Goal: Task Accomplishment & Management: Manage account settings

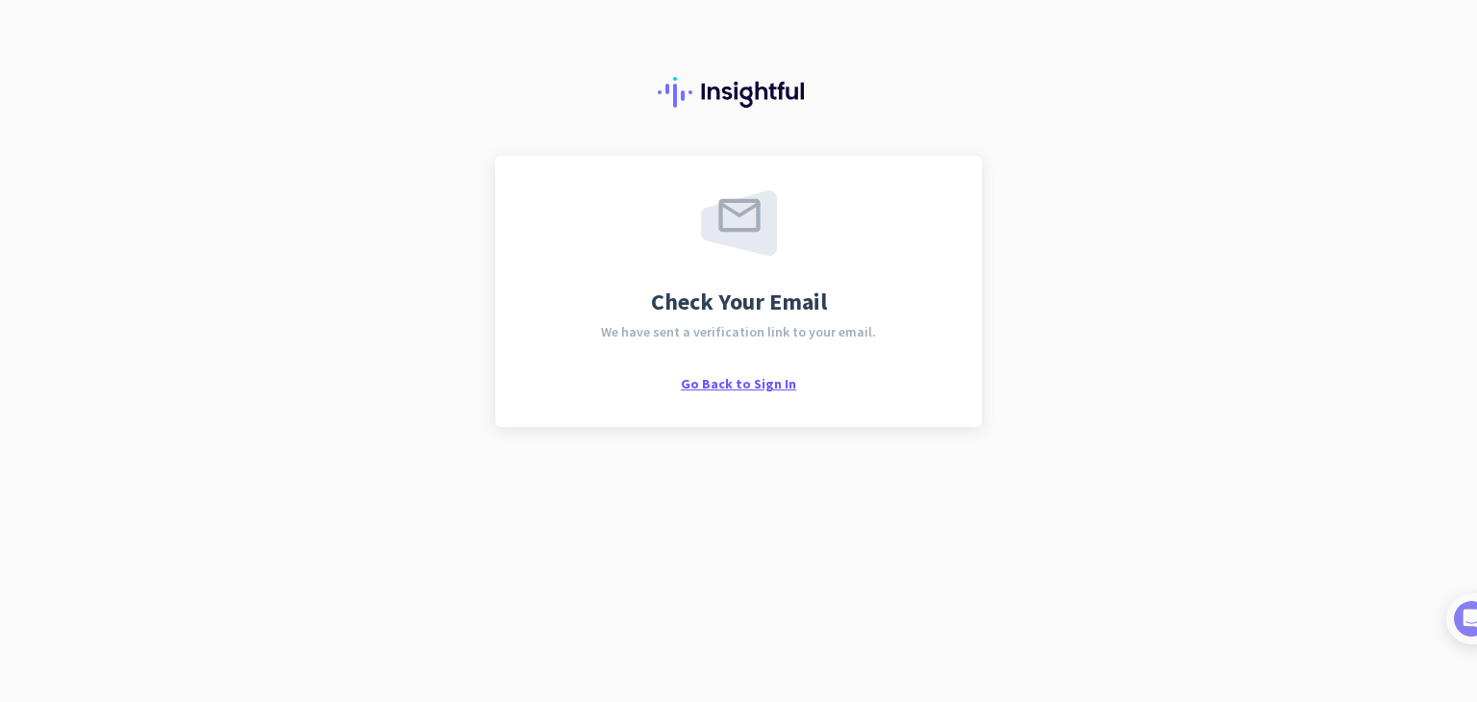
click at [776, 386] on span "Go Back to Sign In" at bounding box center [738, 383] width 115 height 17
click at [711, 383] on span "Go Back to Sign In" at bounding box center [738, 383] width 115 height 17
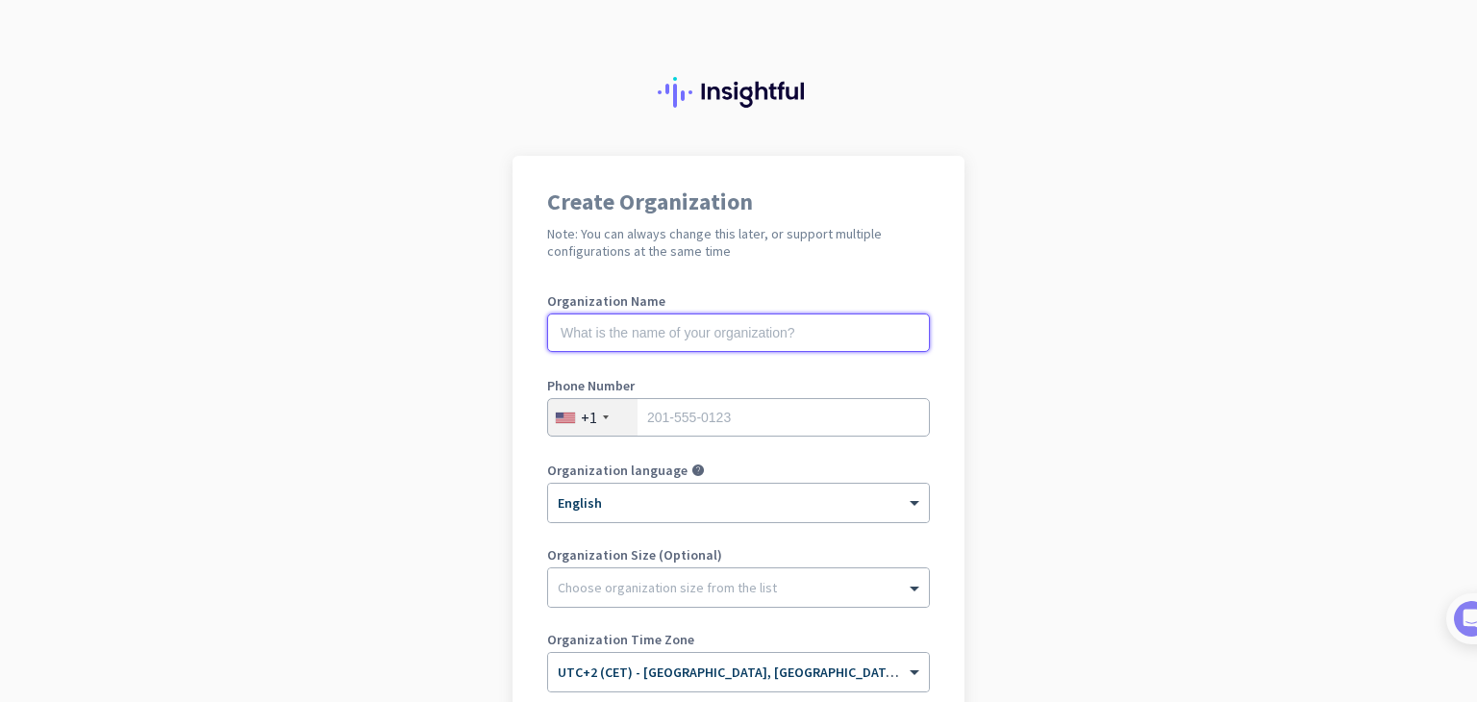
click at [713, 338] on input "text" at bounding box center [738, 332] width 383 height 38
type input "my org kiza"
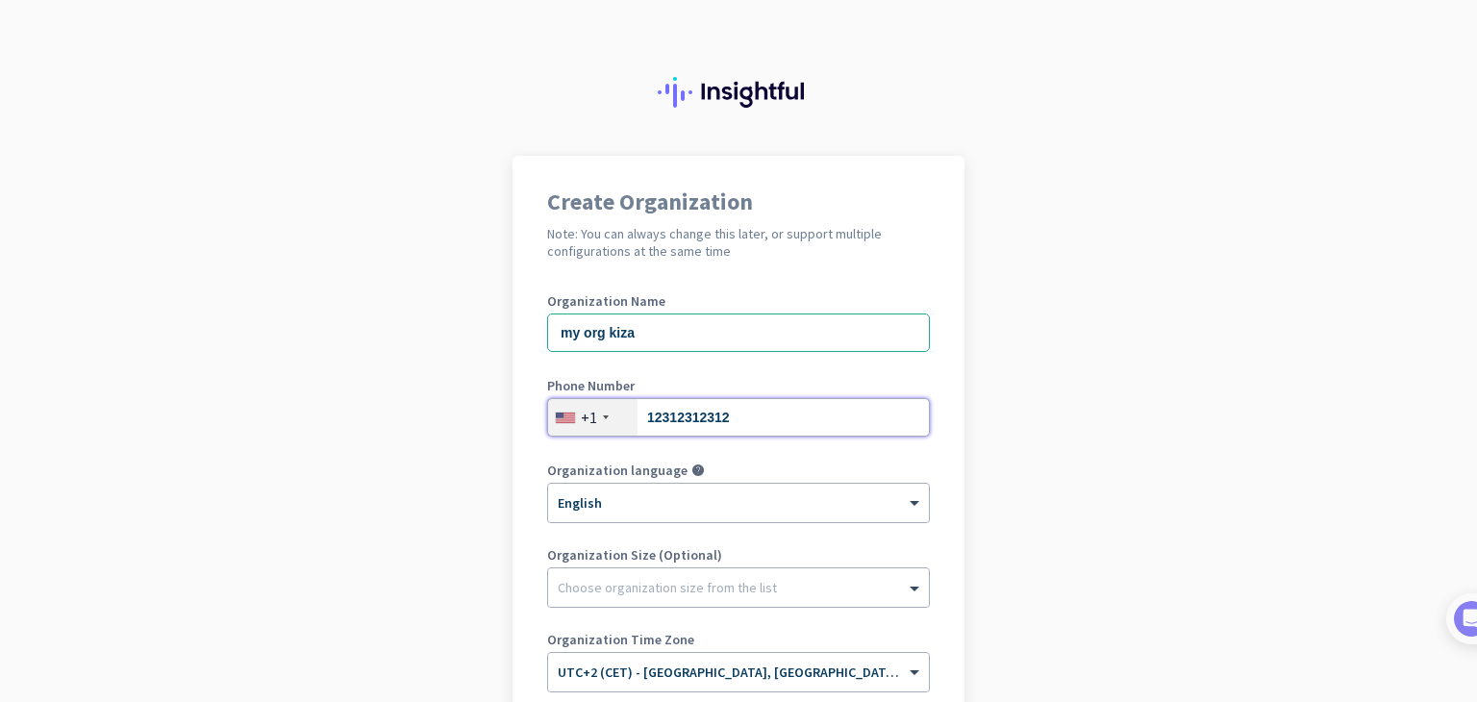
type input "12312312312"
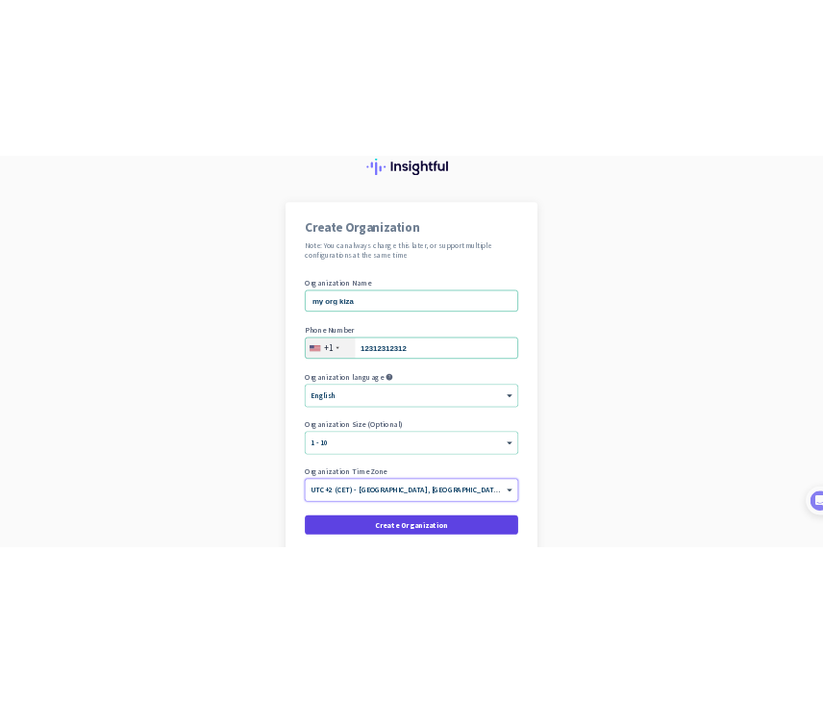
scroll to position [229, 0]
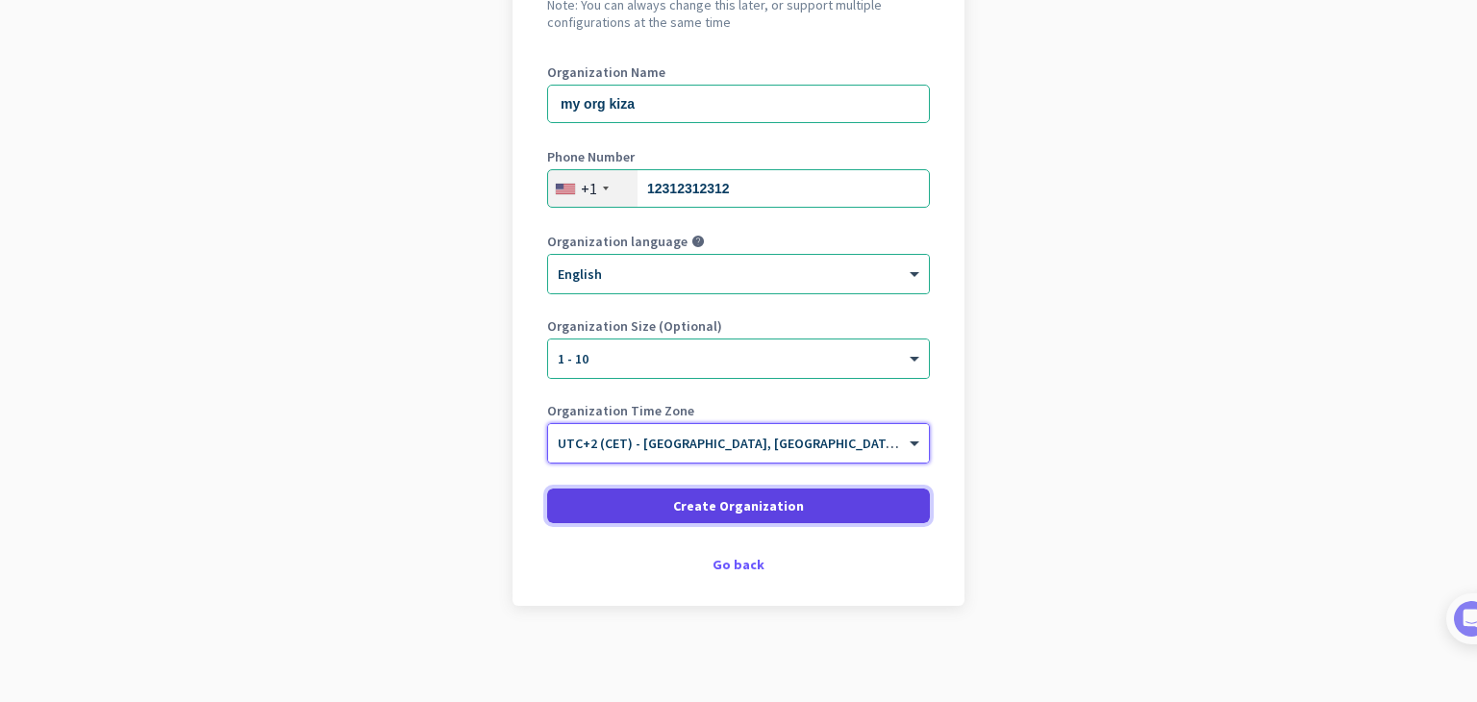
click at [657, 499] on span at bounding box center [738, 506] width 383 height 46
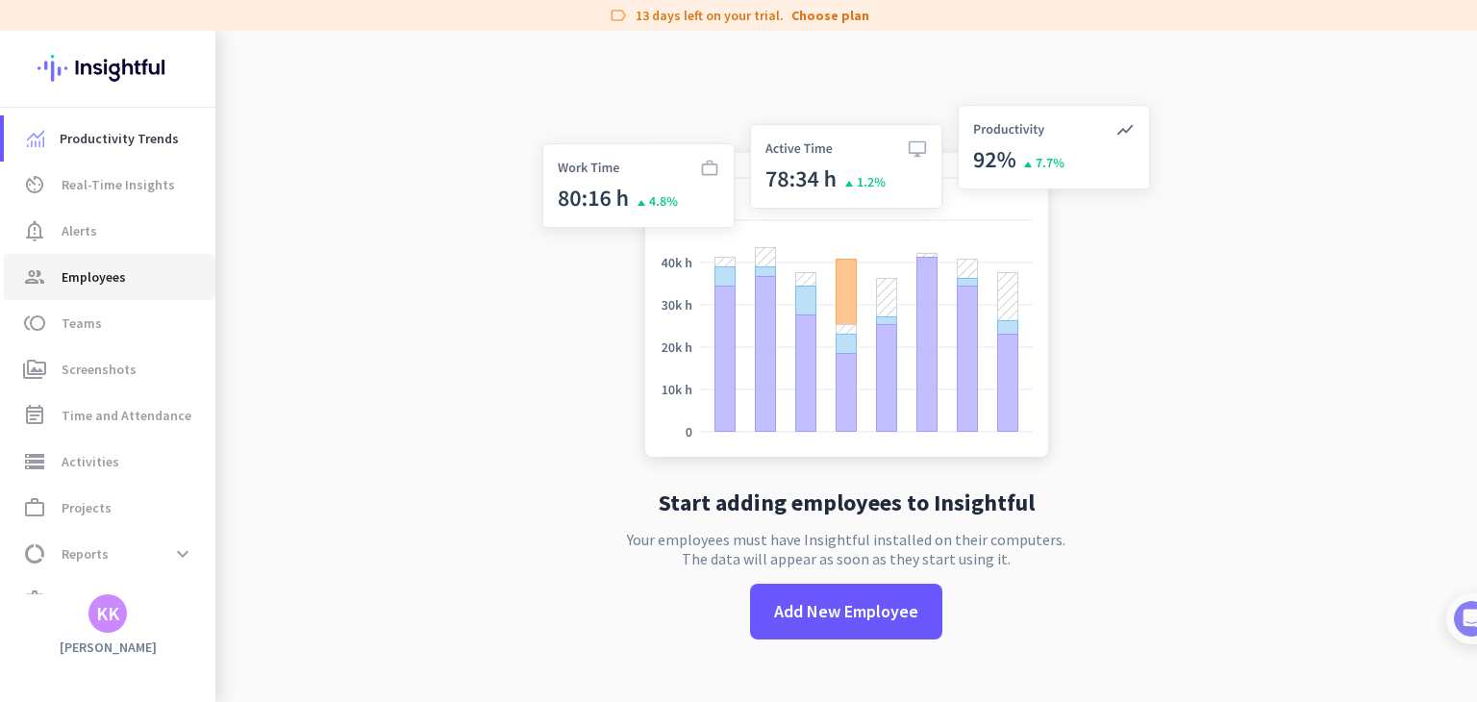
click at [131, 283] on span "group Employees" at bounding box center [109, 276] width 181 height 23
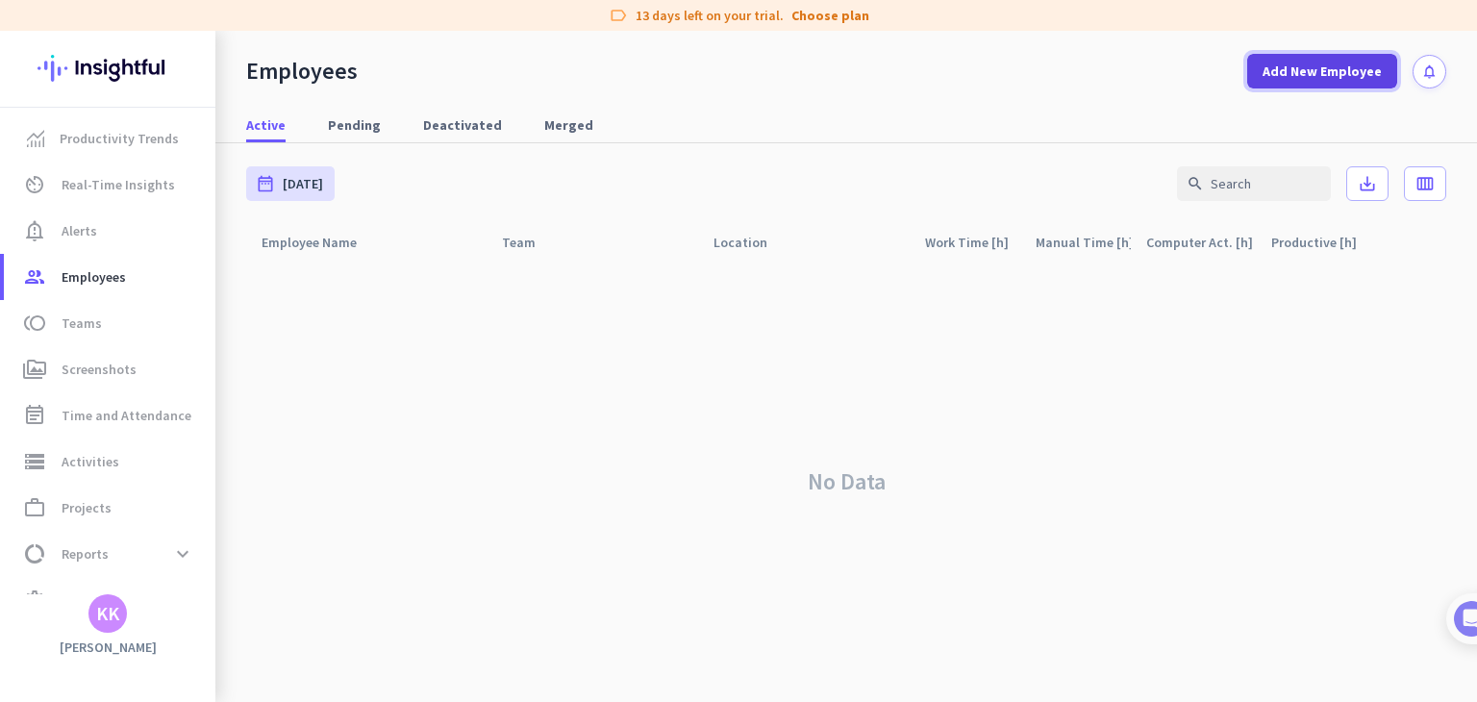
click at [1310, 77] on span "Add New Employee" at bounding box center [1321, 71] width 119 height 19
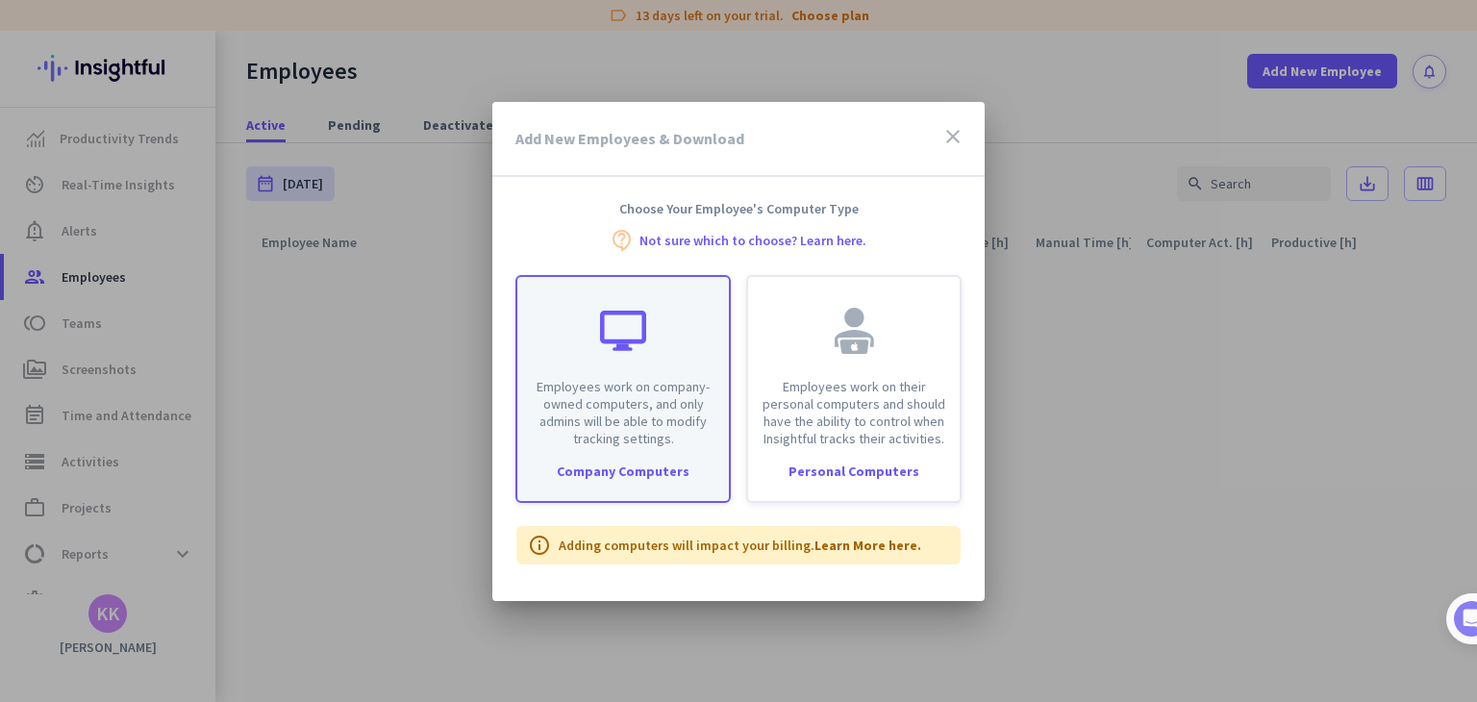
click at [675, 380] on p "Employees work on company-owned computers, and only admins will be able to modi…" at bounding box center [623, 412] width 188 height 69
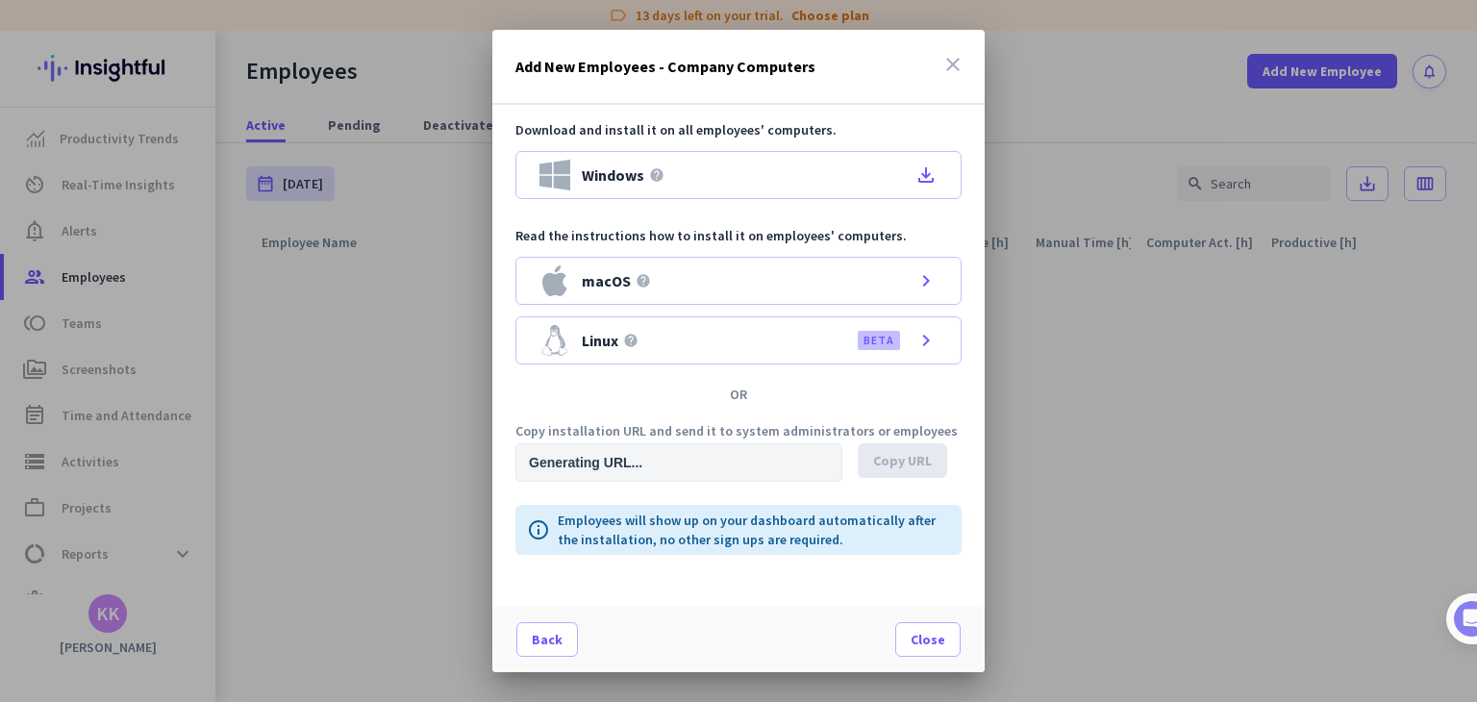
type input "[URL][DOMAIN_NAME]"
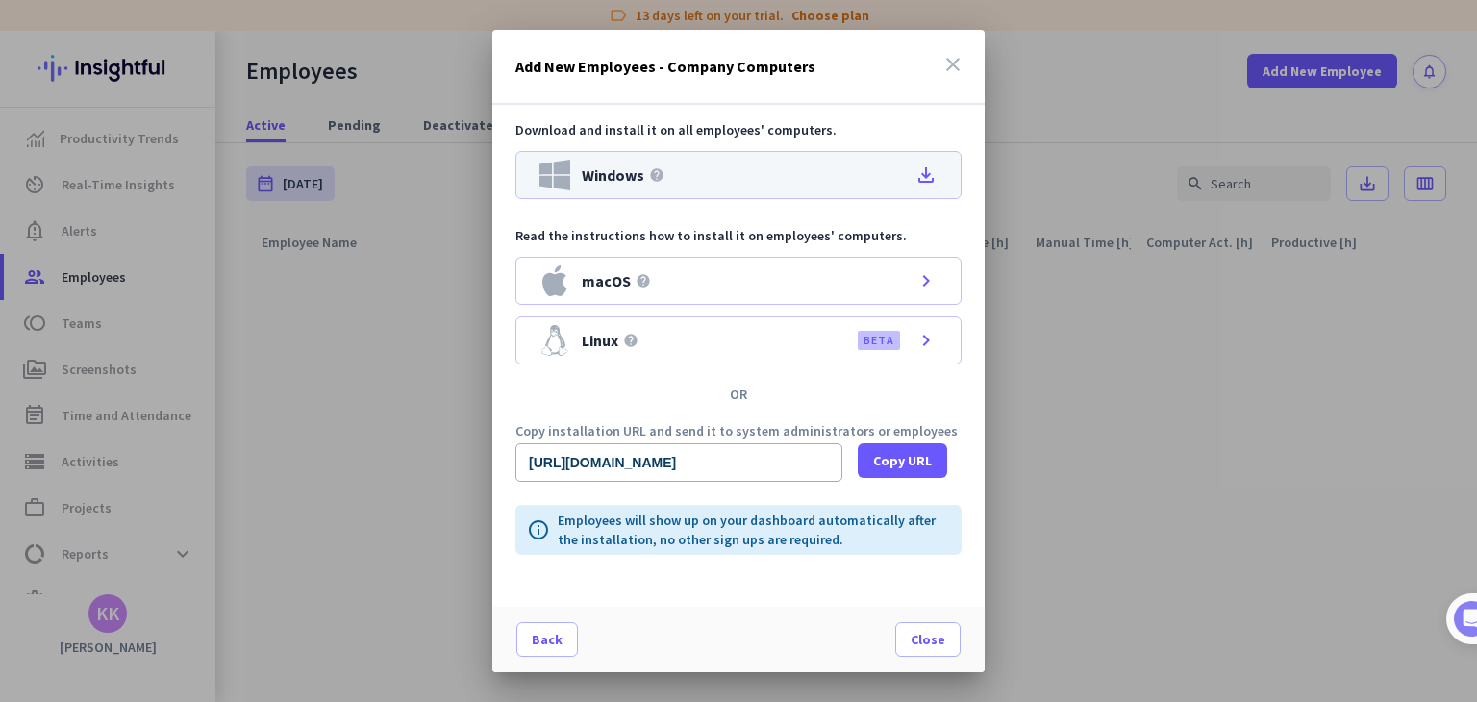
click at [913, 176] on div "Windows help file_download" at bounding box center [738, 175] width 446 height 48
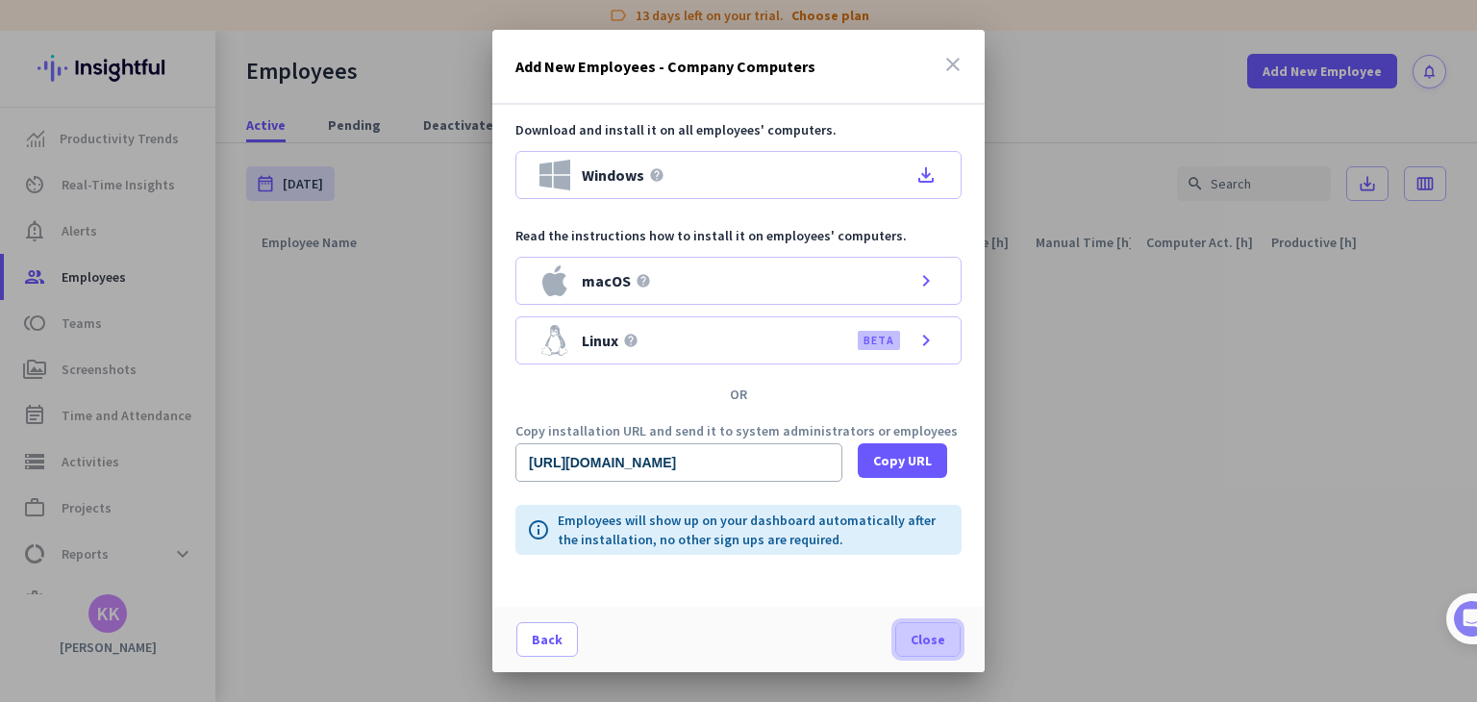
click at [957, 631] on span at bounding box center [927, 639] width 63 height 46
